Goal: Information Seeking & Learning: Learn about a topic

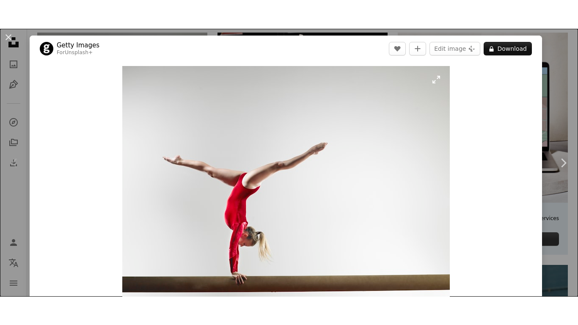
scroll to position [21, 0]
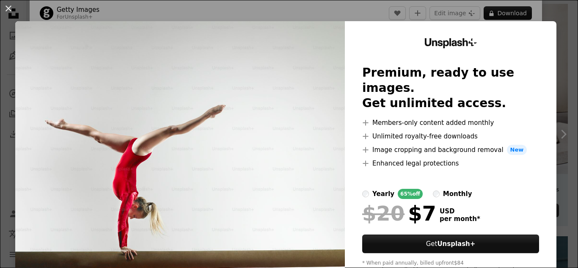
click at [237, 118] on img at bounding box center [179, 155] width 329 height 269
click at [576, 103] on div "An X shape Unsplash+ Premium, ready to use images. Get unlimited access. A plus…" at bounding box center [289, 134] width 578 height 268
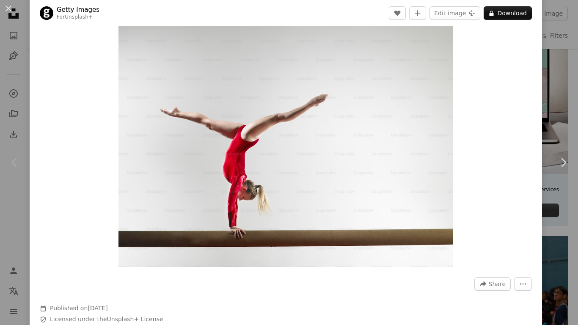
click at [560, 60] on div "An X shape Chevron left Chevron right Getty Images For Unsplash+ A heart A plus…" at bounding box center [289, 162] width 578 height 325
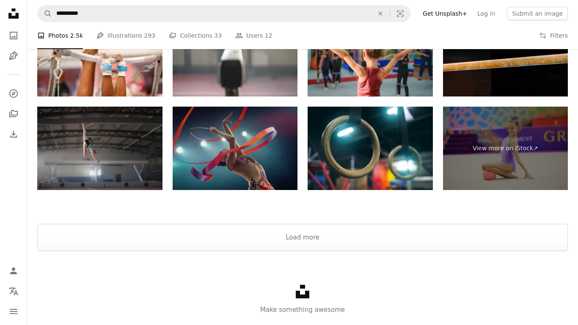
scroll to position [1709, 0]
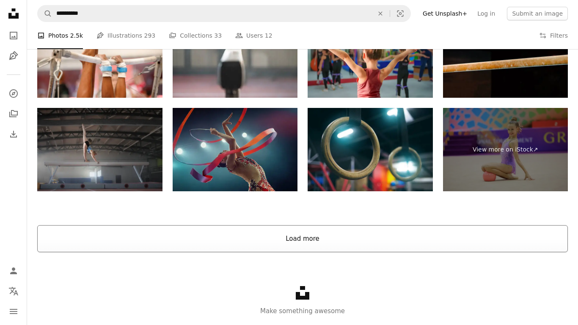
click at [277, 240] on button "Load more" at bounding box center [302, 238] width 530 height 27
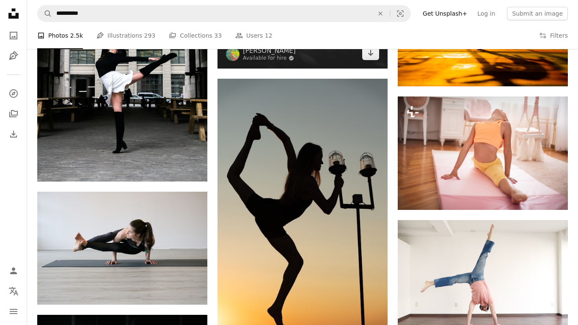
scroll to position [4954, 0]
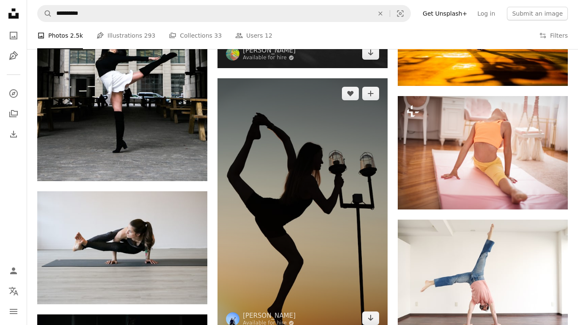
click at [310, 198] on img at bounding box center [302, 205] width 170 height 255
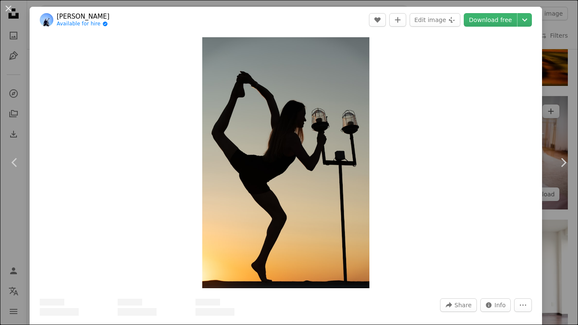
click at [569, 108] on div "An X shape Chevron left Chevron right [PERSON_NAME] Available for hire A checkm…" at bounding box center [289, 162] width 578 height 325
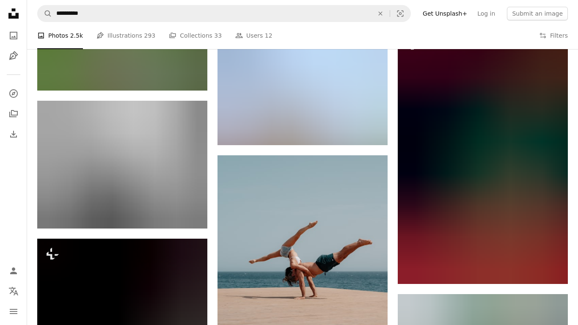
scroll to position [8547, 0]
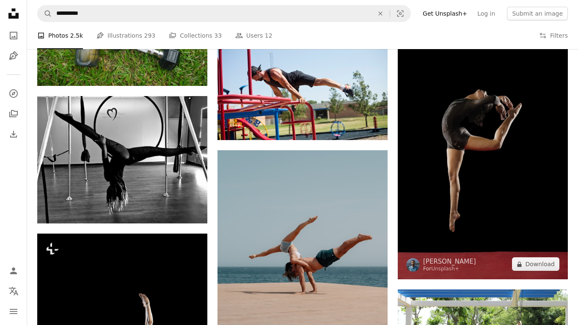
click at [465, 126] on img at bounding box center [482, 151] width 170 height 255
